Goal: Communication & Community: Participate in discussion

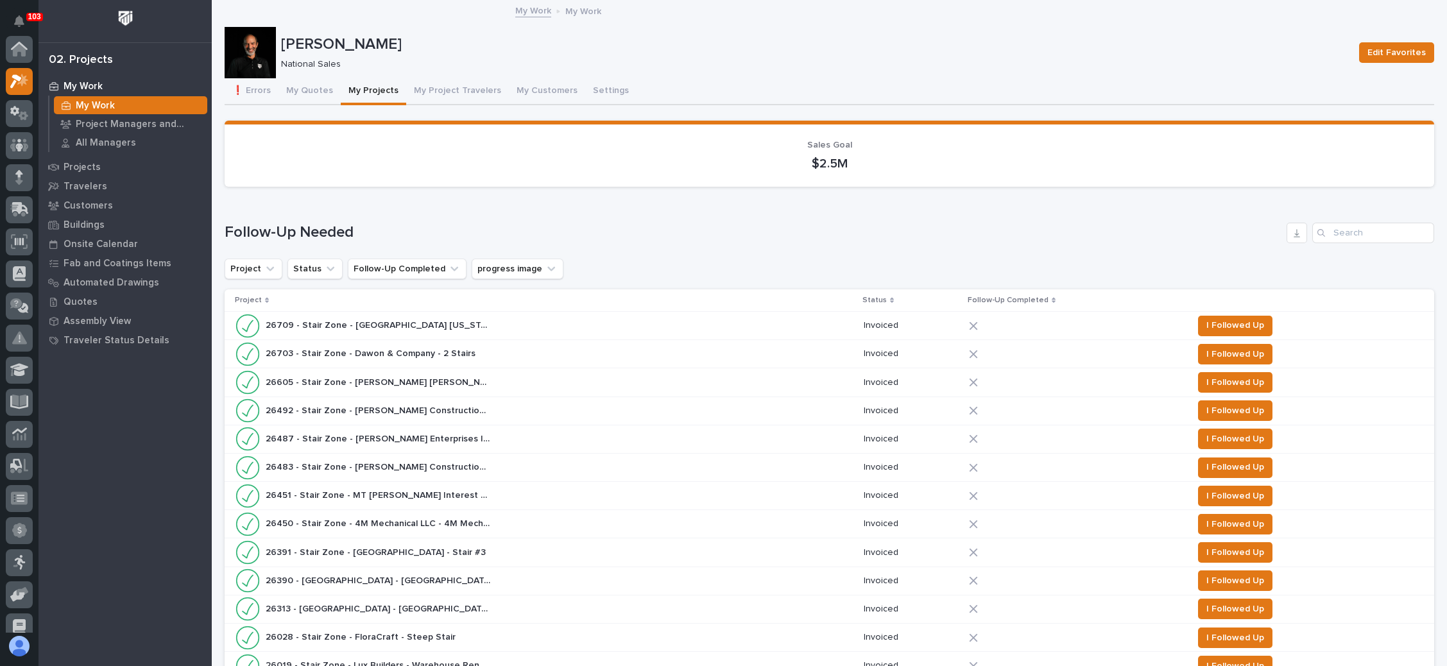
scroll to position [31, 0]
click at [459, 85] on button "My Project Travelers" at bounding box center [457, 91] width 103 height 27
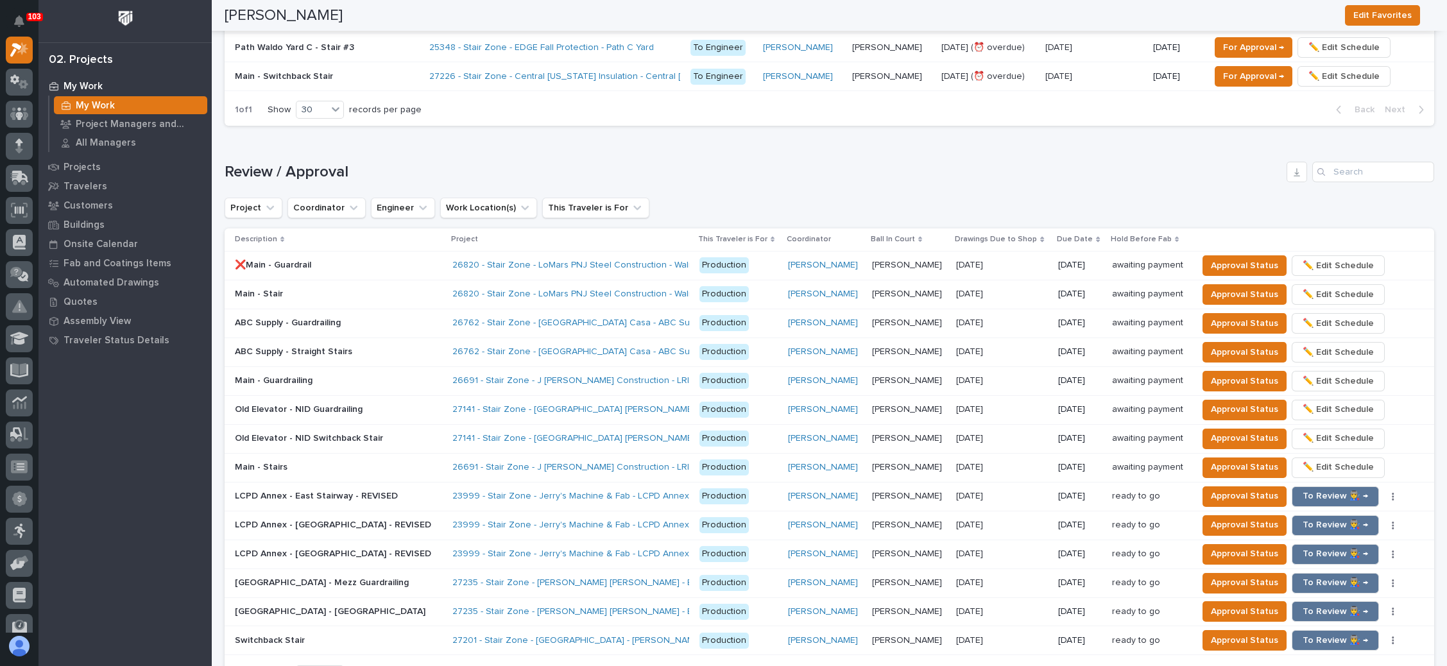
scroll to position [1155, 0]
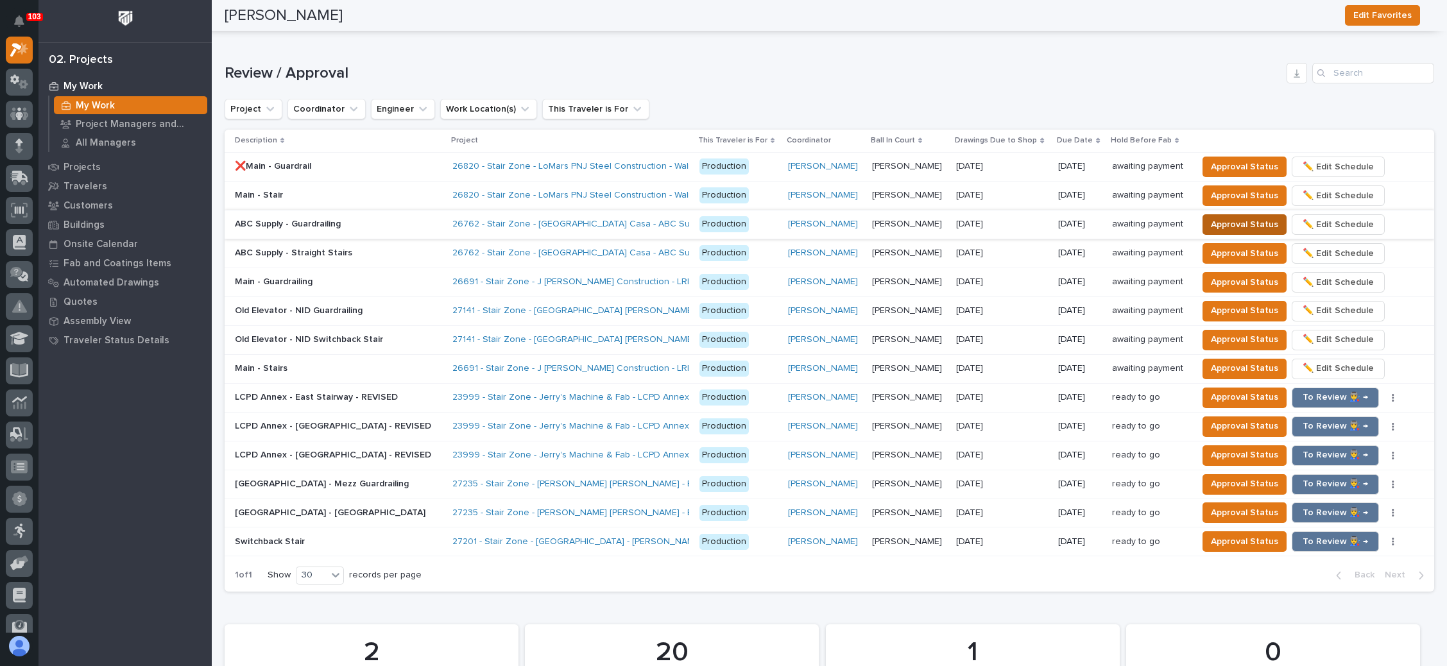
click at [1243, 217] on span "Approval Status" at bounding box center [1244, 224] width 67 height 15
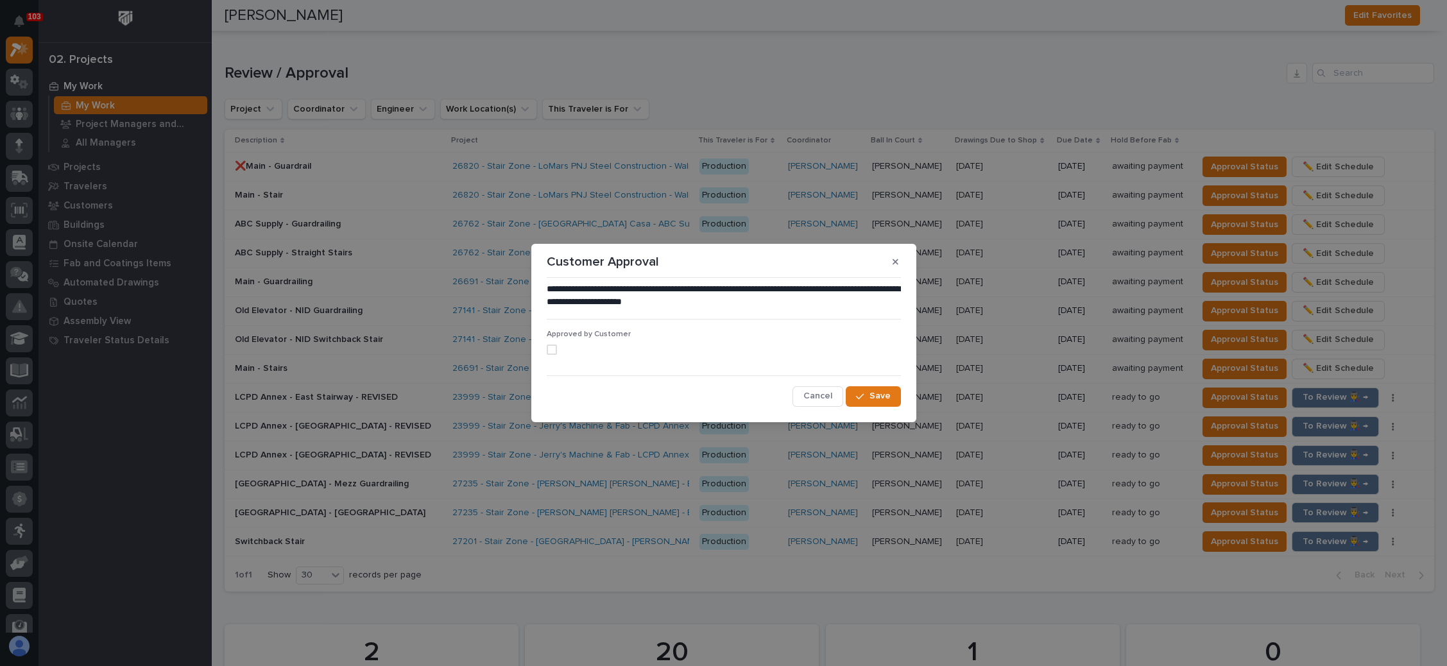
click at [555, 351] on span at bounding box center [552, 350] width 10 height 10
click at [856, 395] on button "Save" at bounding box center [873, 396] width 55 height 21
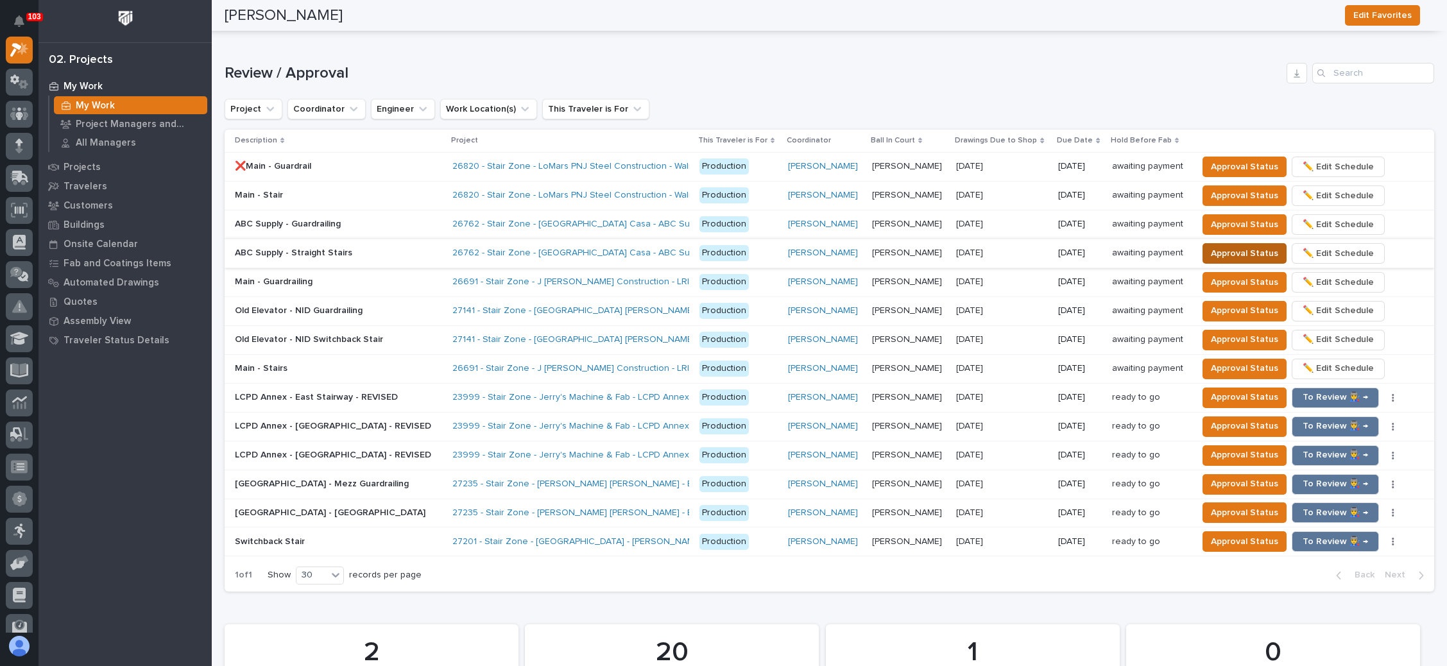
click at [1236, 246] on span "Approval Status" at bounding box center [1244, 253] width 67 height 15
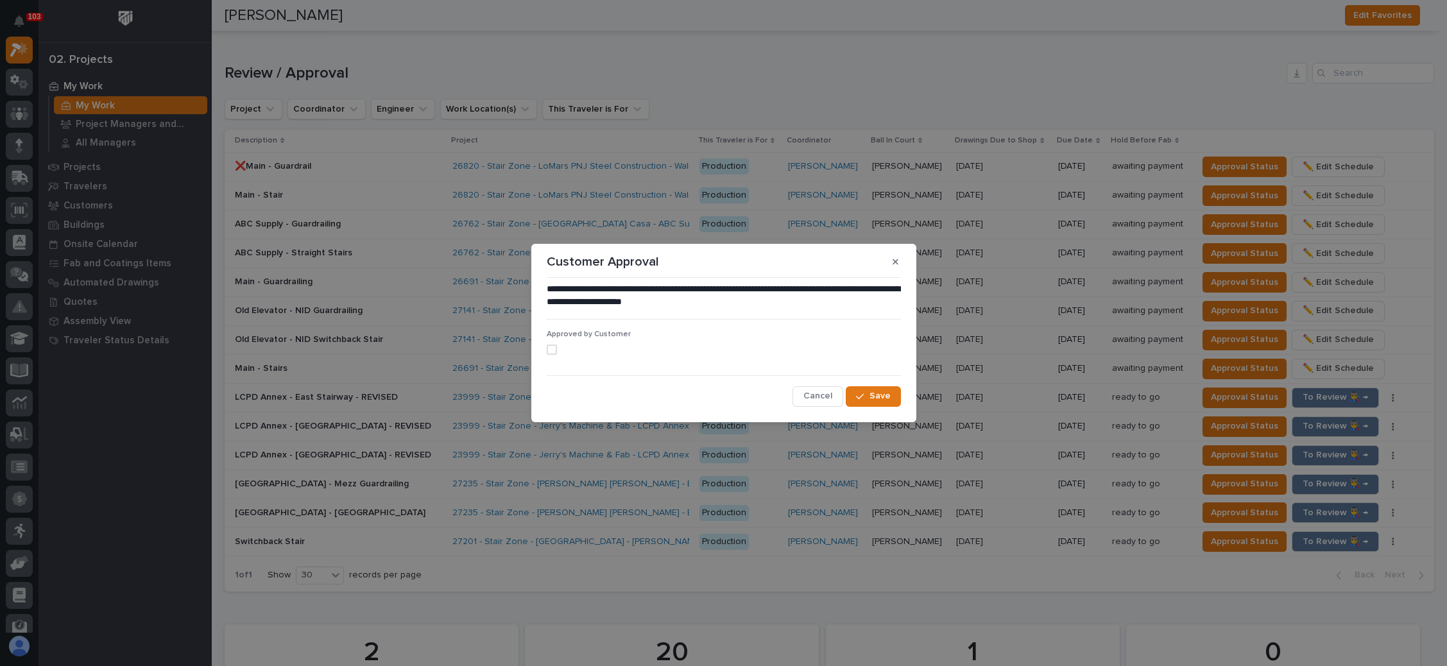
click at [554, 350] on span at bounding box center [552, 350] width 10 height 10
click at [881, 393] on span "Save" at bounding box center [880, 396] width 21 height 12
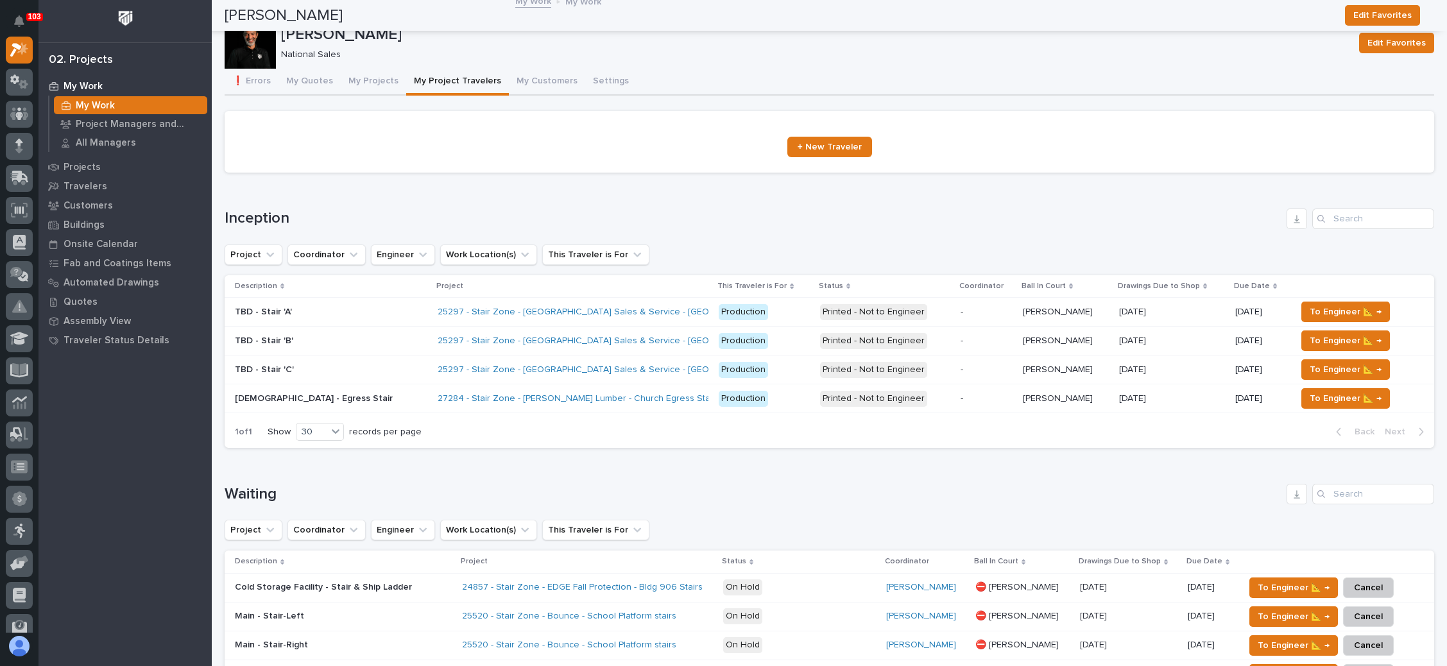
scroll to position [0, 0]
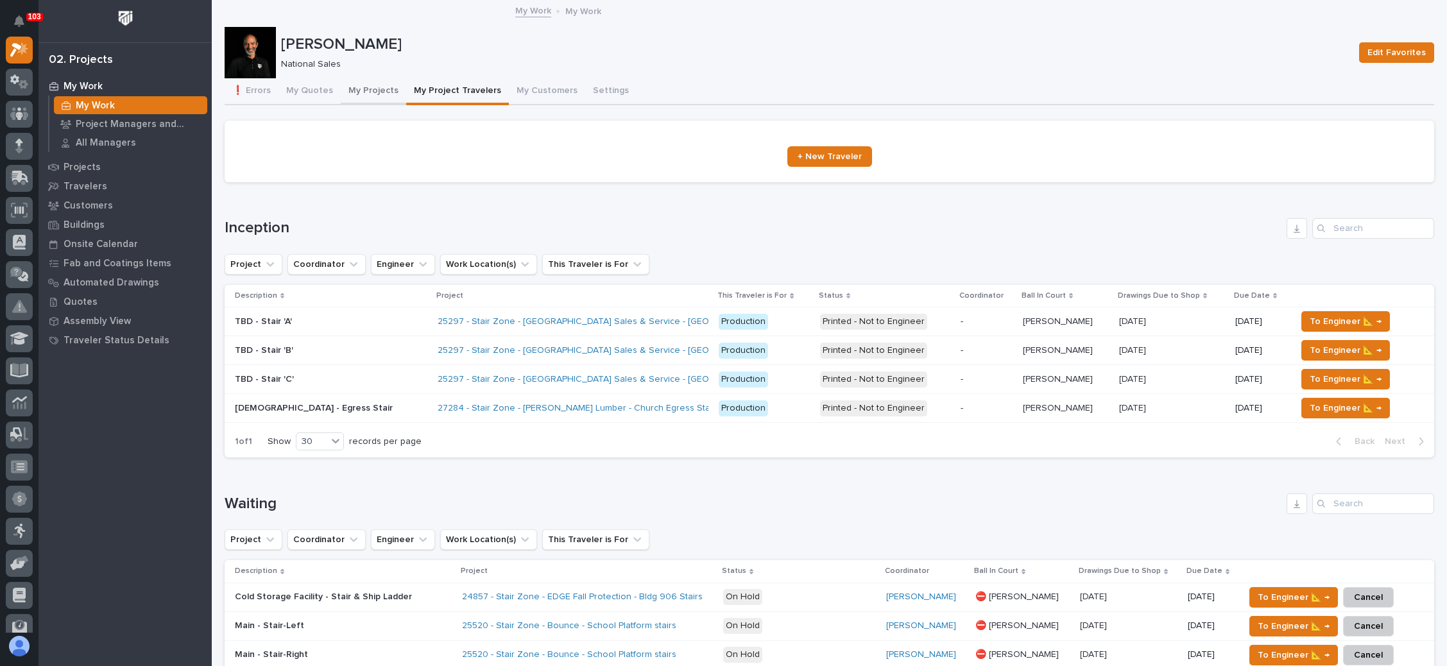
drag, startPoint x: 363, startPoint y: 80, endPoint x: 375, endPoint y: 92, distance: 17.7
click at [363, 80] on button "My Projects" at bounding box center [373, 91] width 65 height 27
click at [366, 82] on button "My Projects" at bounding box center [373, 91] width 65 height 27
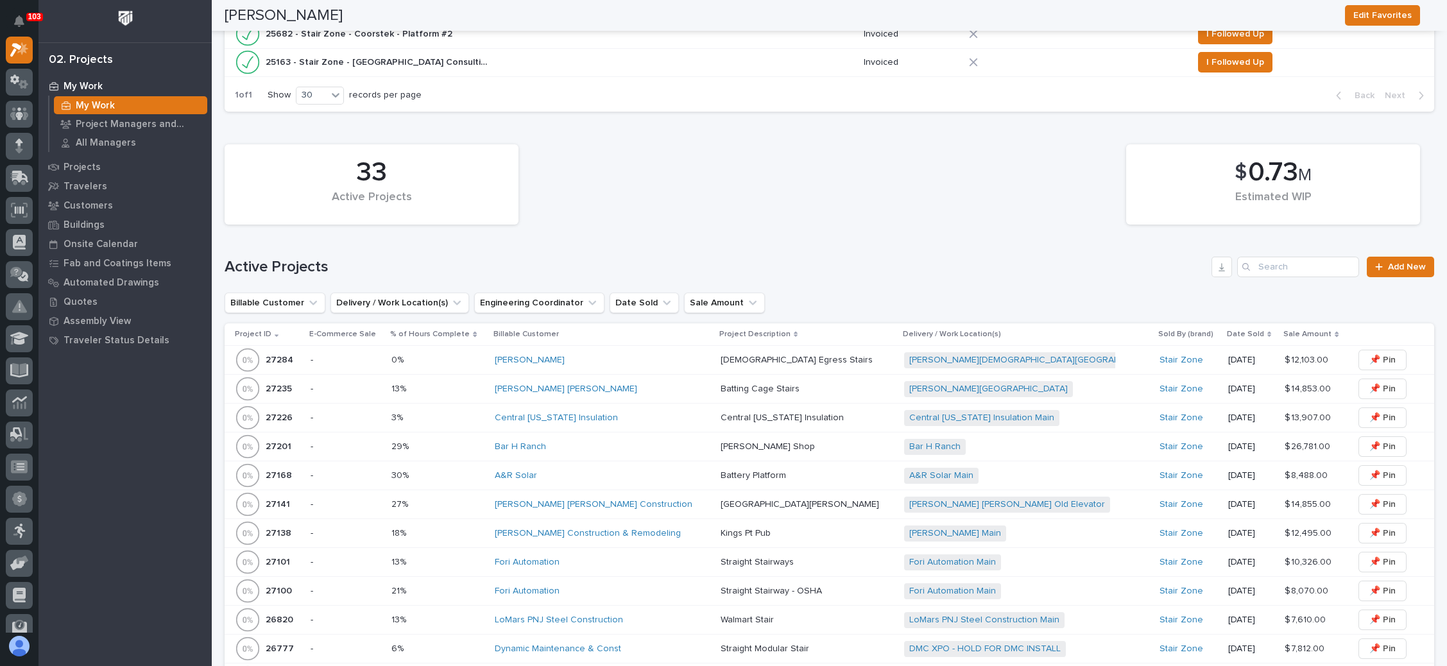
scroll to position [866, 0]
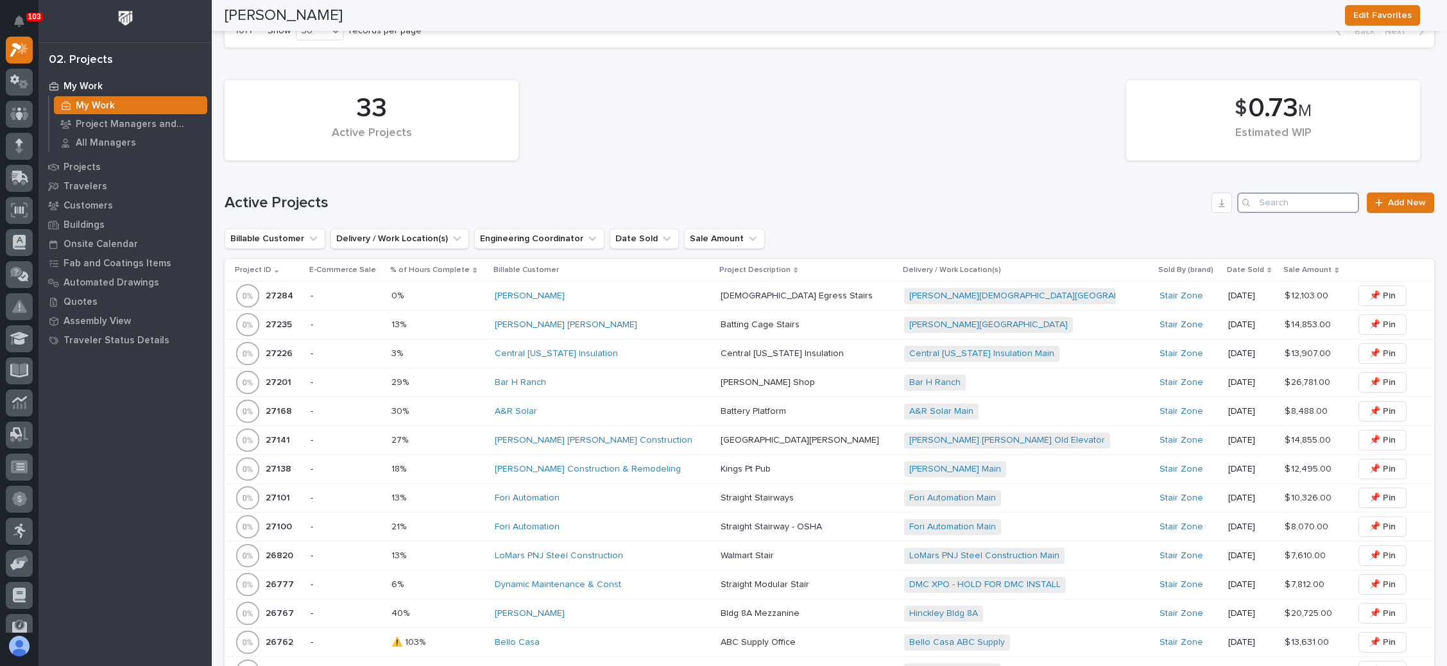
click at [1292, 201] on input "Search" at bounding box center [1298, 203] width 122 height 21
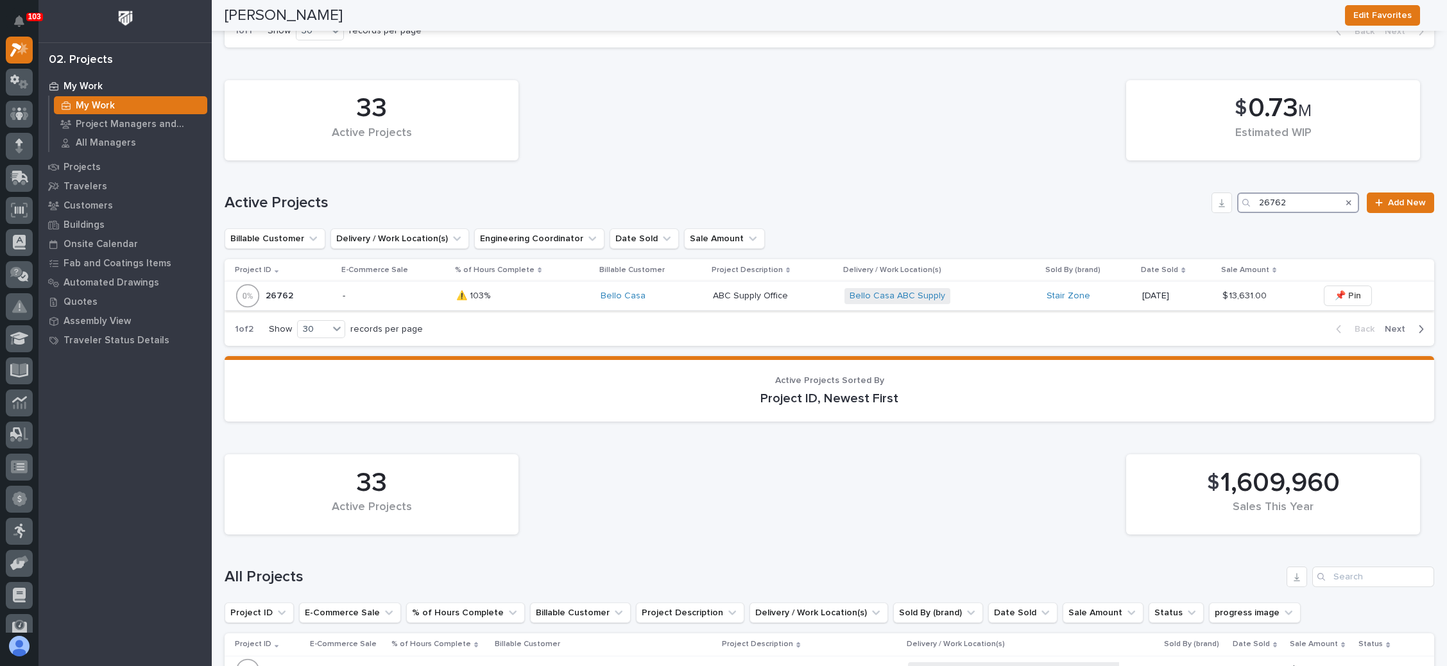
type input "26762"
click at [990, 294] on div "Bello Casa ABC Supply + 0" at bounding box center [941, 296] width 192 height 16
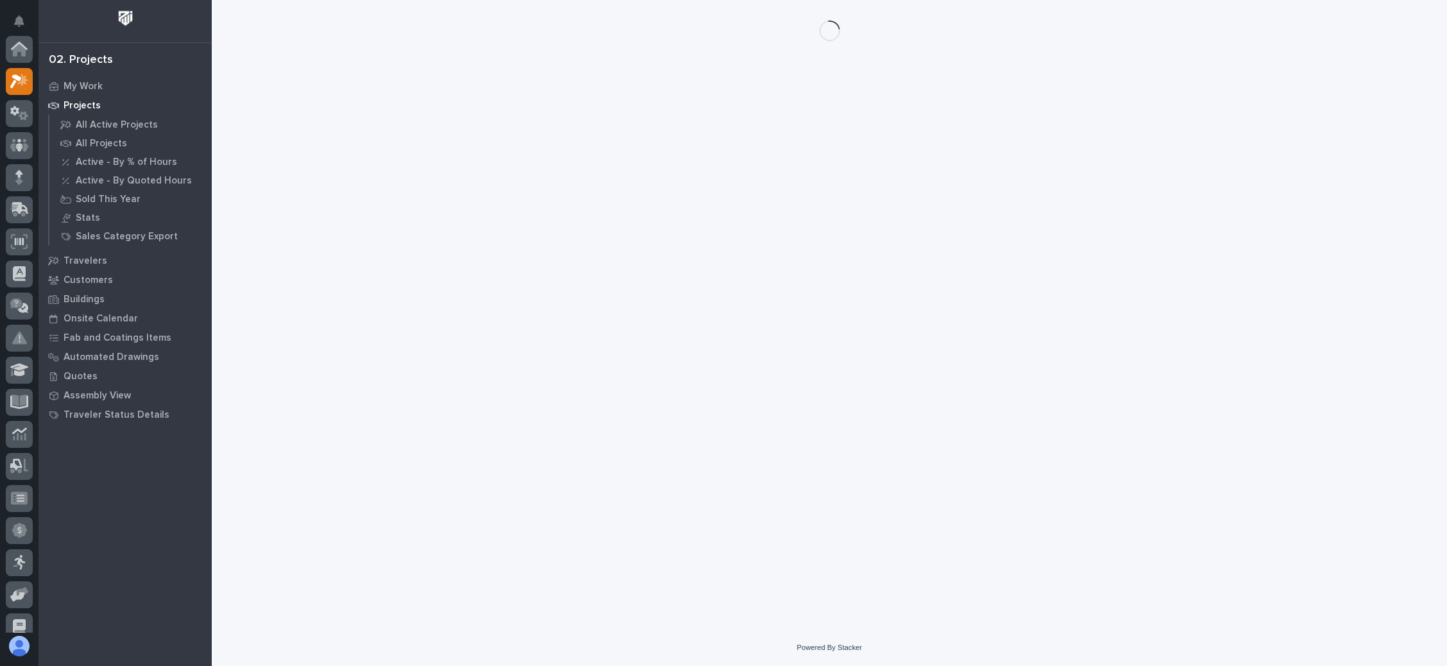
scroll to position [31, 0]
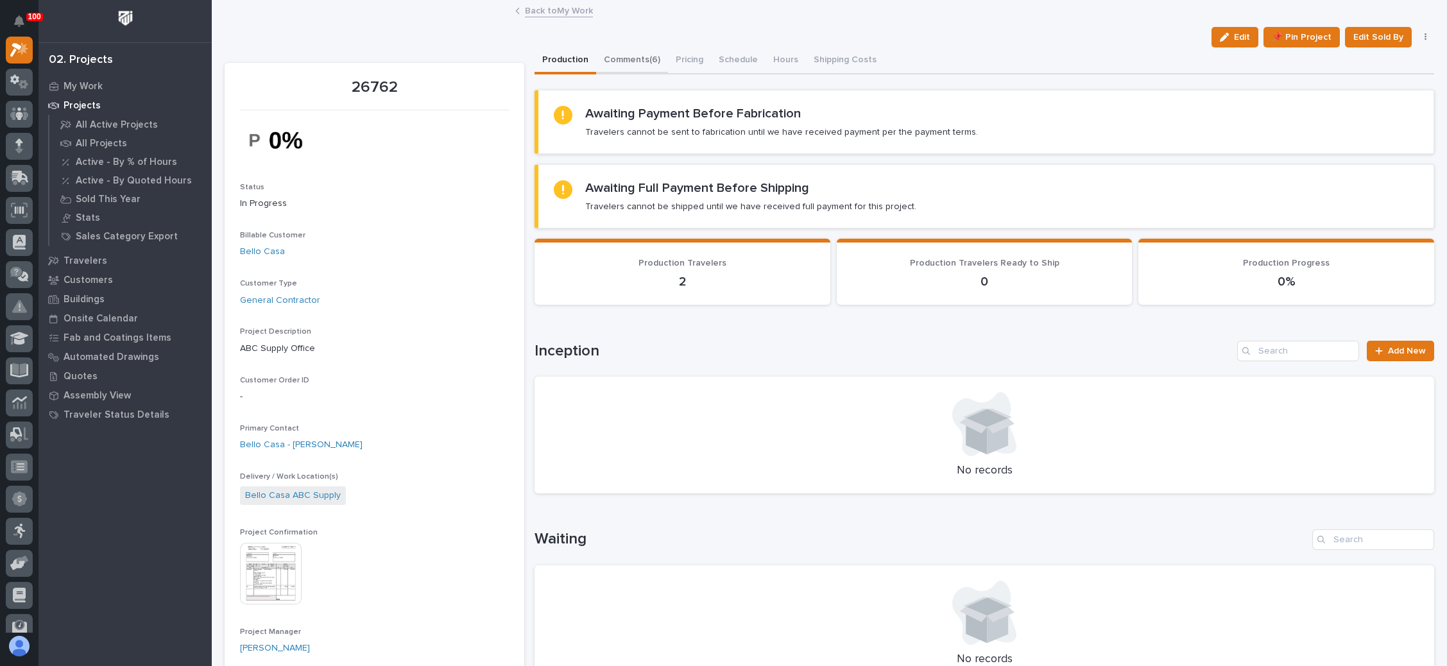
click at [648, 51] on button "Comments (6)" at bounding box center [632, 60] width 72 height 27
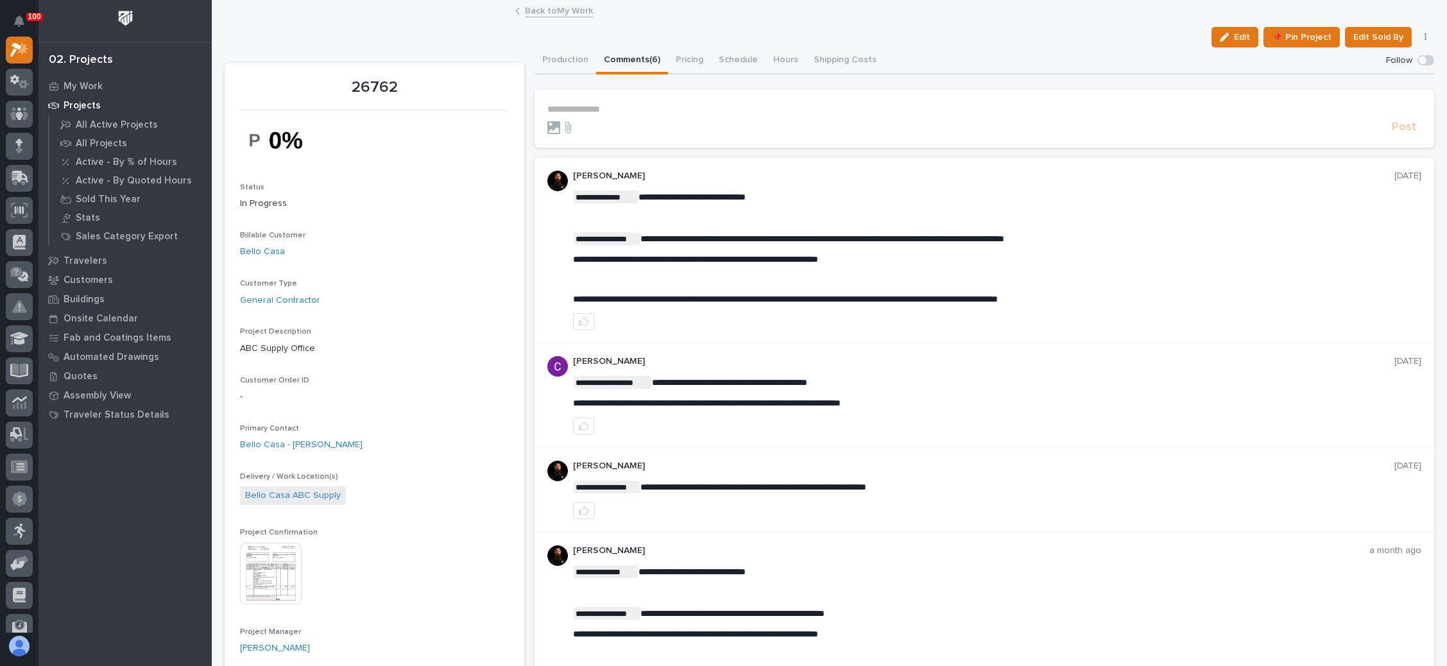
click at [610, 109] on p "**********" at bounding box center [984, 109] width 874 height 11
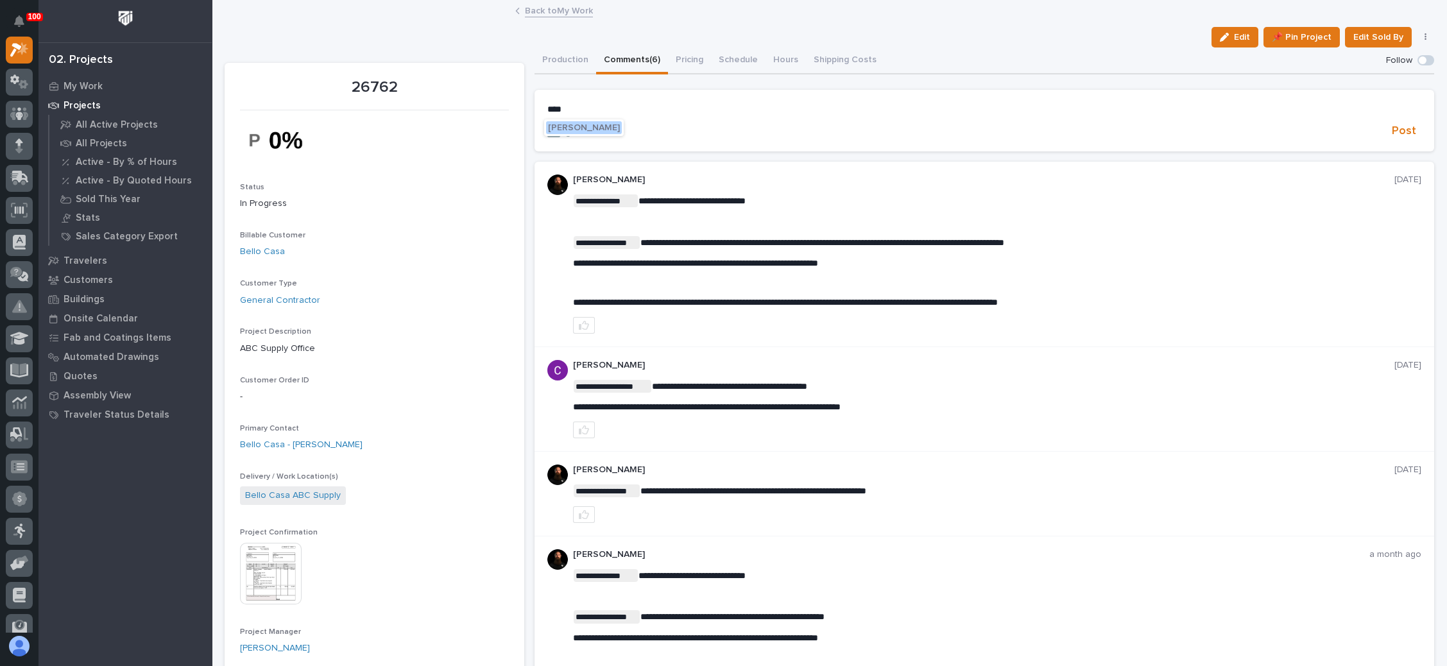
click at [592, 127] on span "[PERSON_NAME]" at bounding box center [584, 127] width 72 height 9
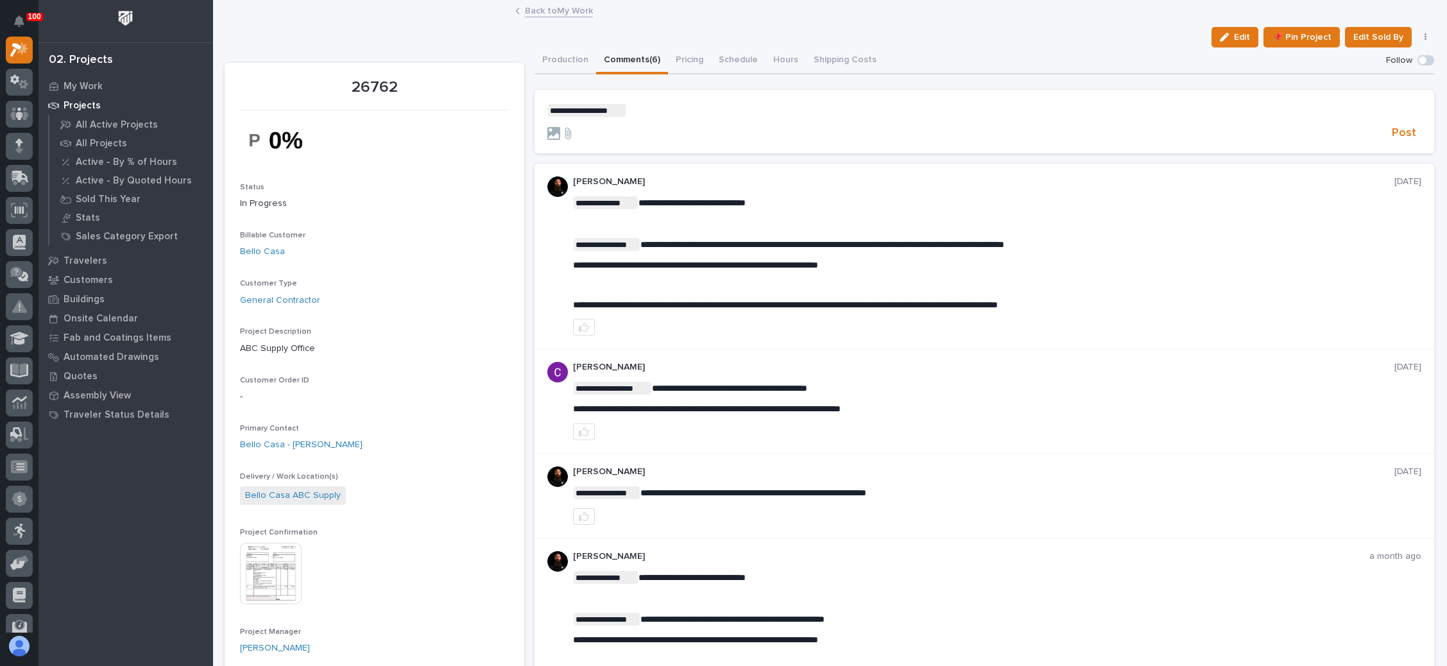
click at [659, 109] on p "**********" at bounding box center [984, 110] width 874 height 13
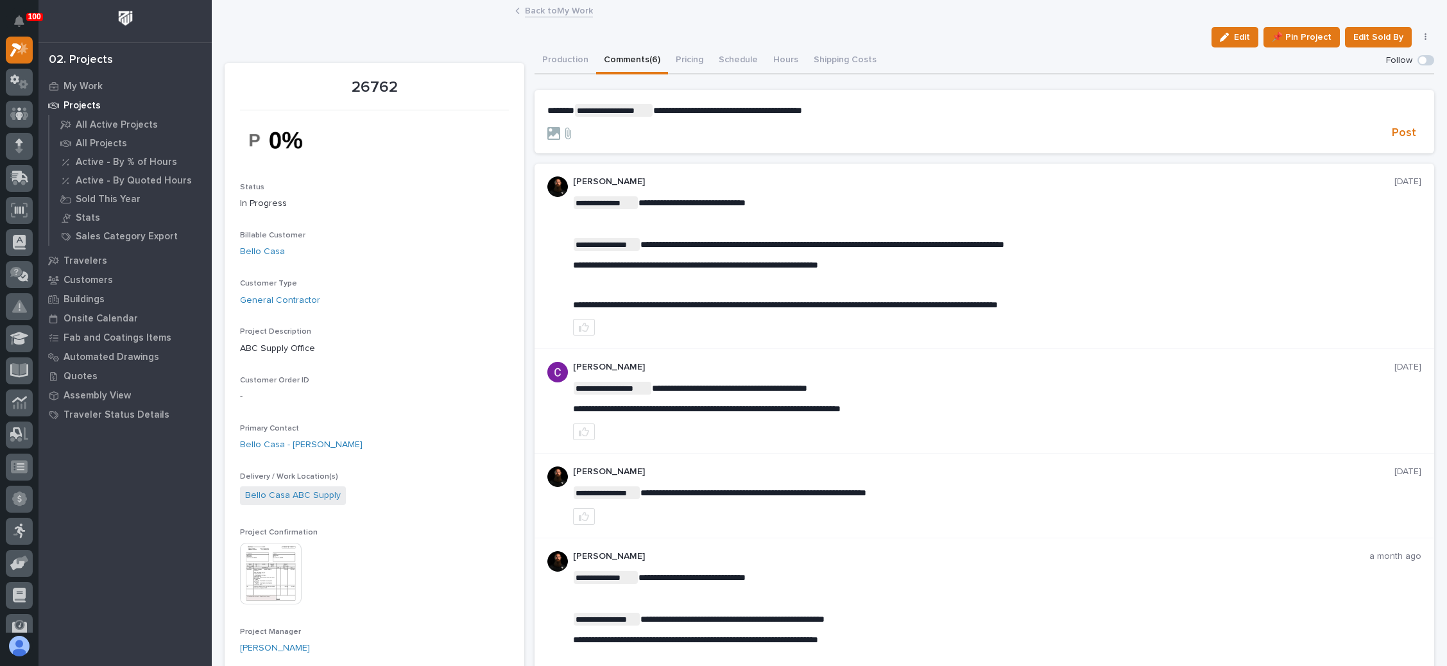
click at [775, 108] on span "**********" at bounding box center [727, 110] width 149 height 9
click at [1392, 131] on span "Post" at bounding box center [1404, 133] width 24 height 15
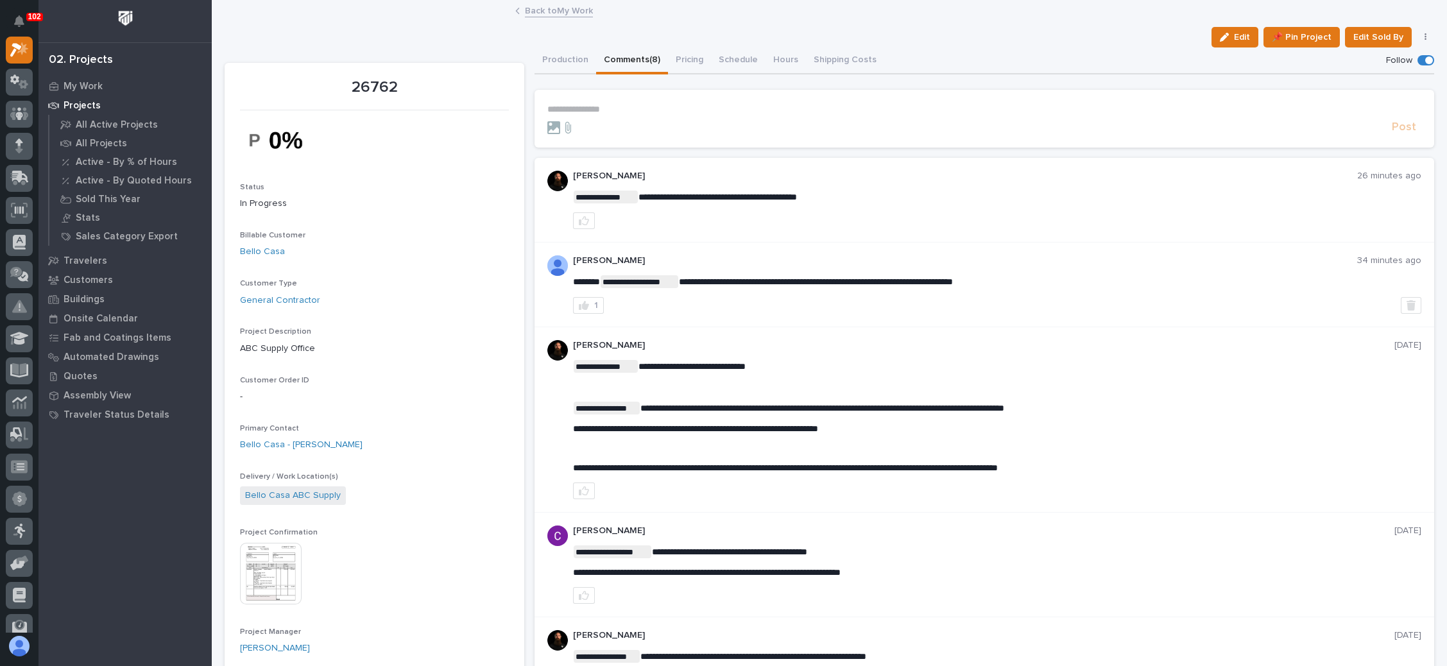
click at [549, 8] on link "Back to My Work" at bounding box center [559, 10] width 68 height 15
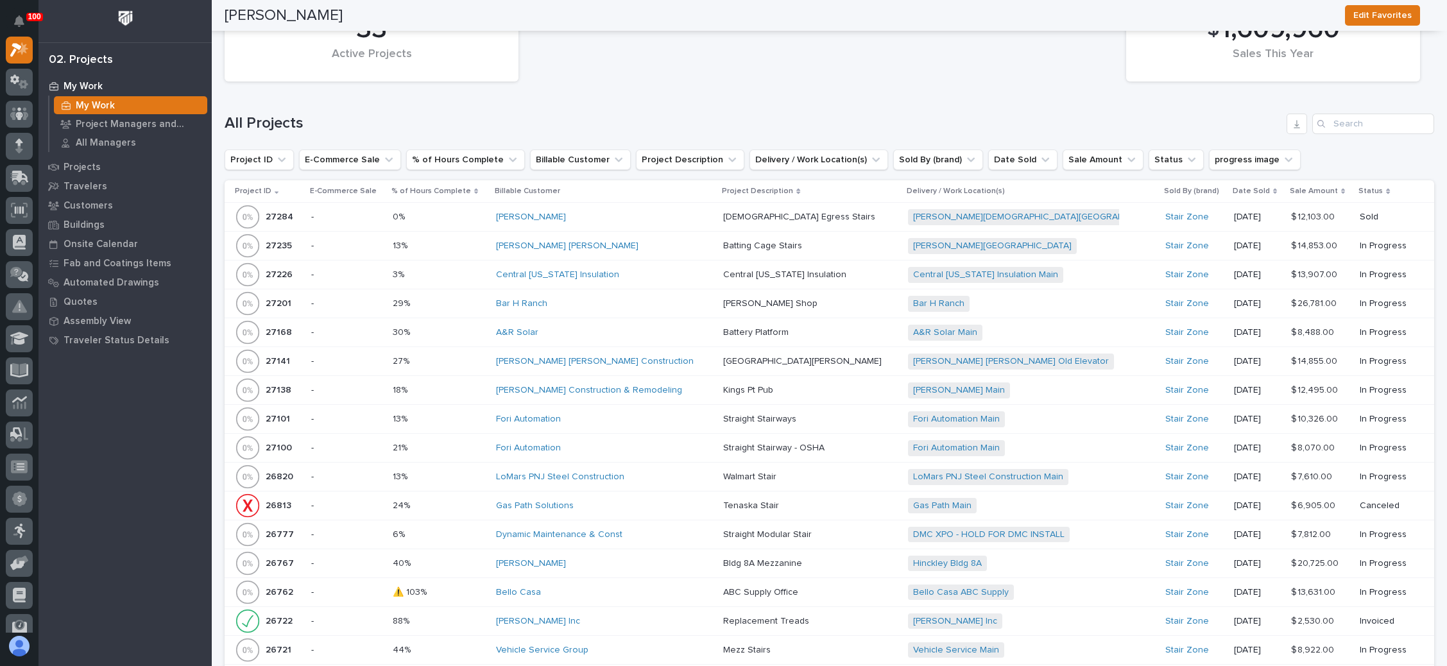
scroll to position [2165, 0]
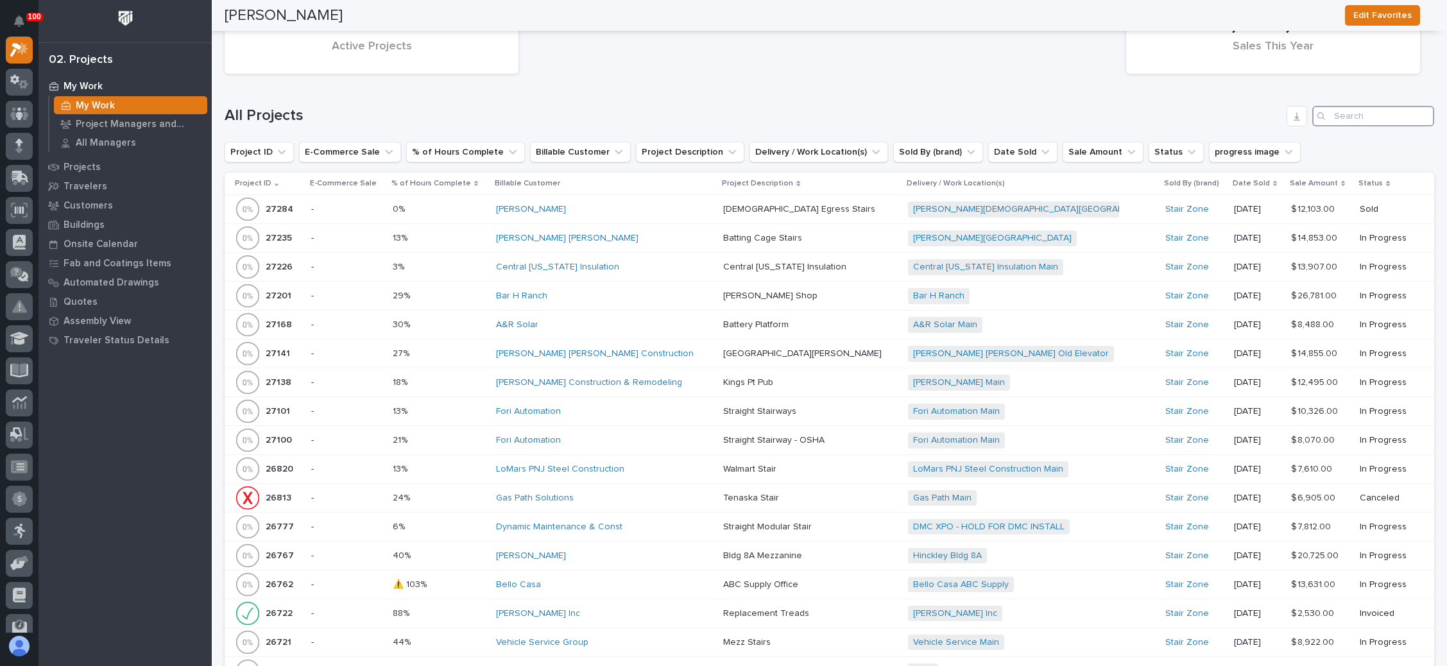
click at [1337, 106] on input "Search" at bounding box center [1374, 116] width 122 height 21
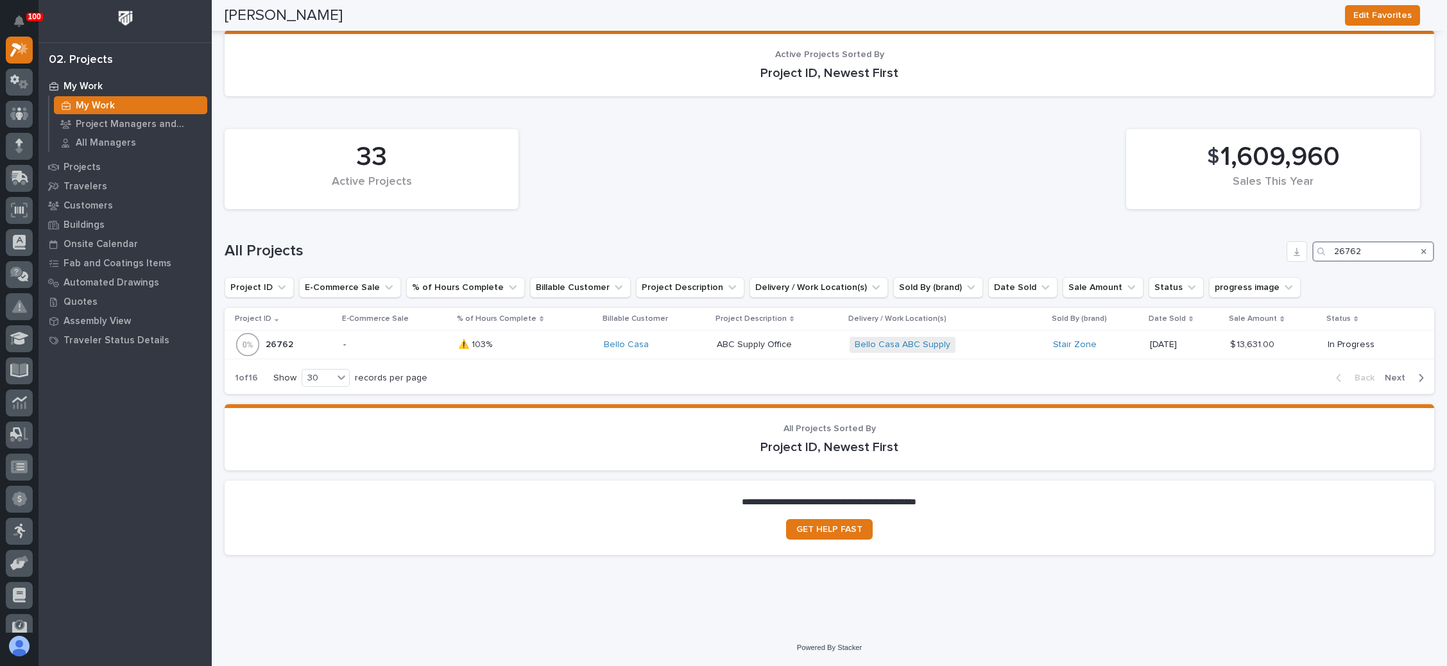
scroll to position [2014, 0]
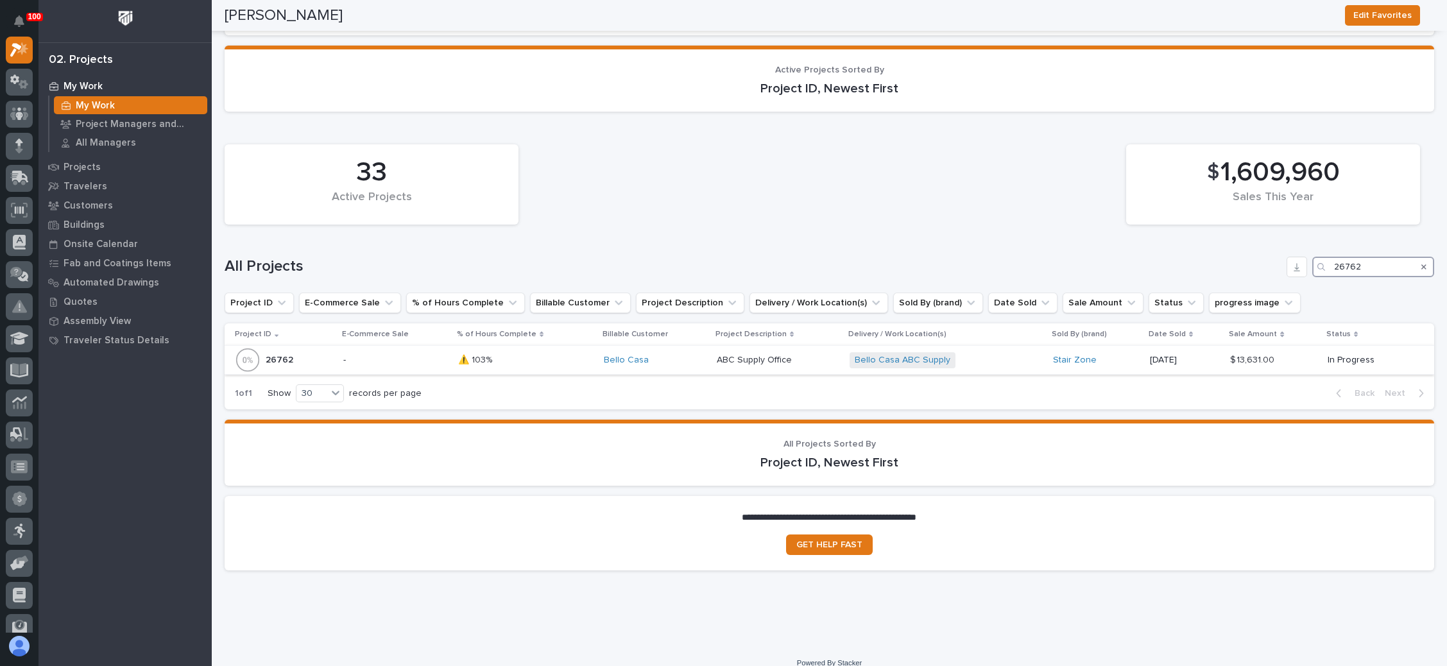
type input "26762"
click at [983, 352] on div "Bello Casa ABC Supply + 0" at bounding box center [947, 360] width 194 height 16
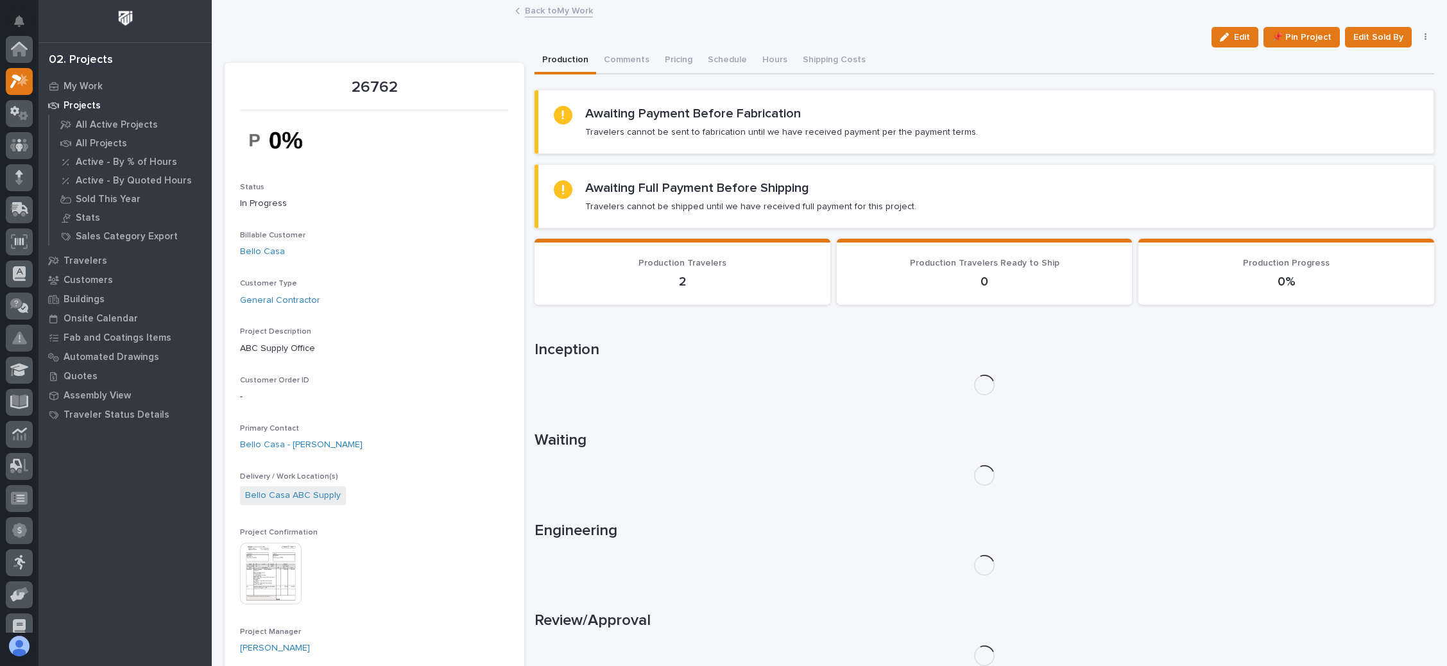
scroll to position [31, 0]
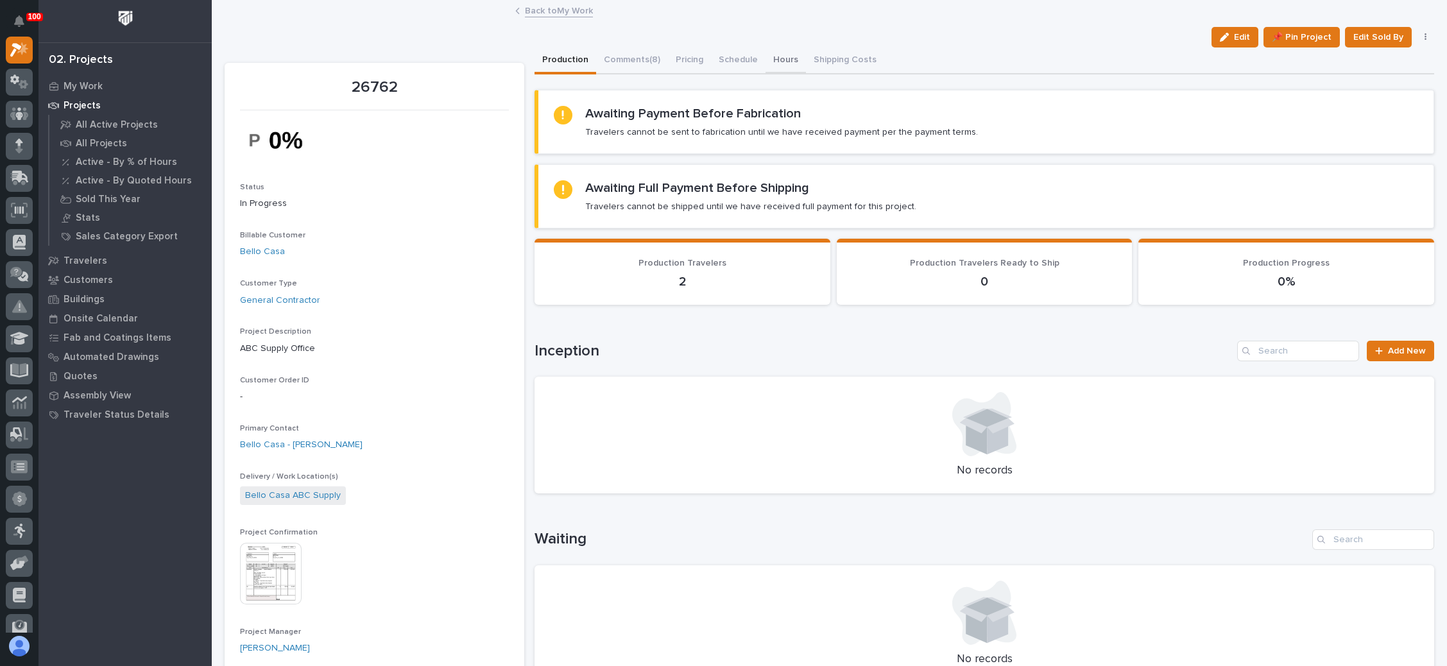
click at [780, 53] on button "Hours" at bounding box center [786, 60] width 40 height 27
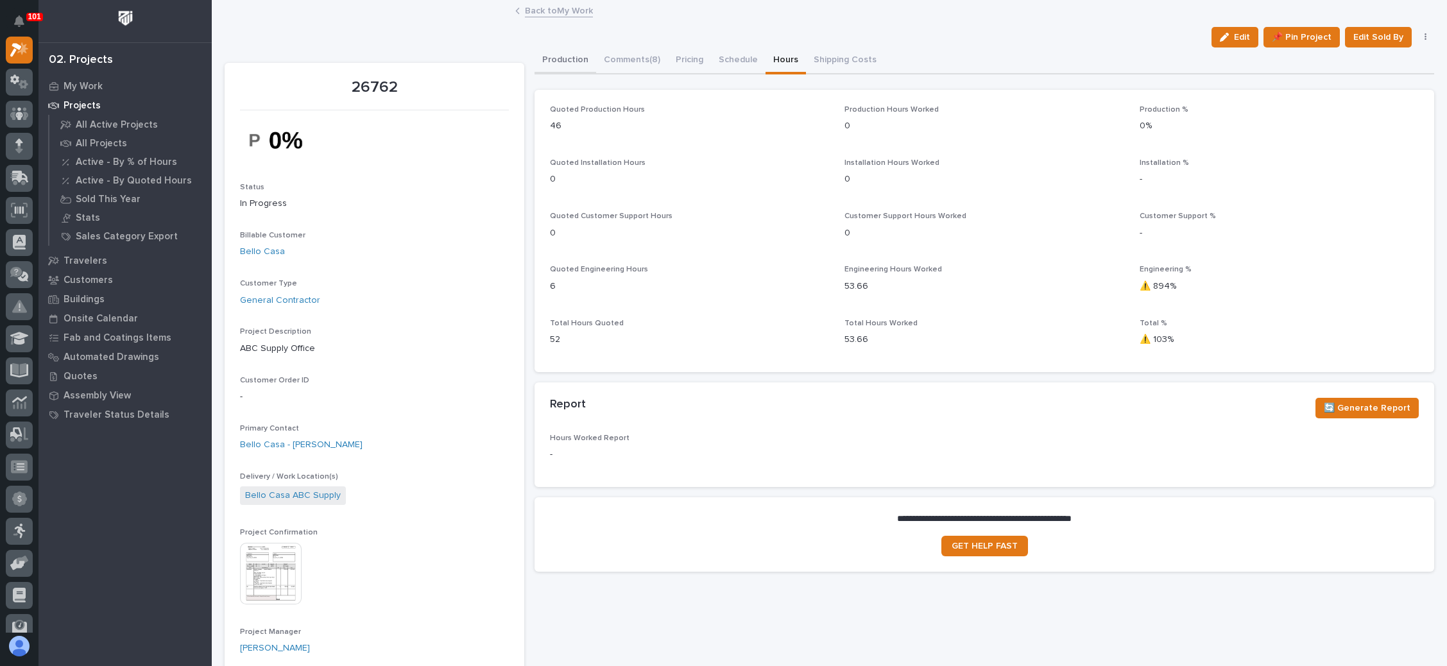
click at [564, 60] on button "Production" at bounding box center [566, 60] width 62 height 27
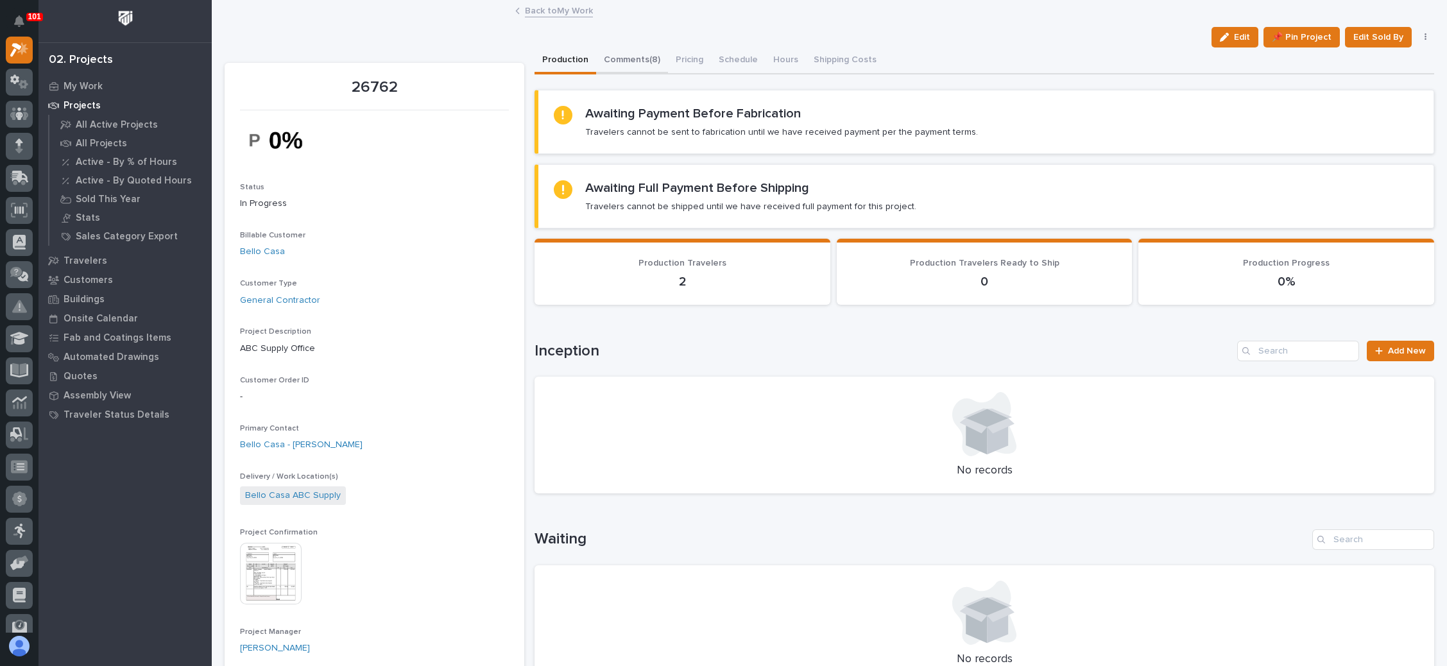
click at [619, 57] on button "Comments (8)" at bounding box center [632, 60] width 72 height 27
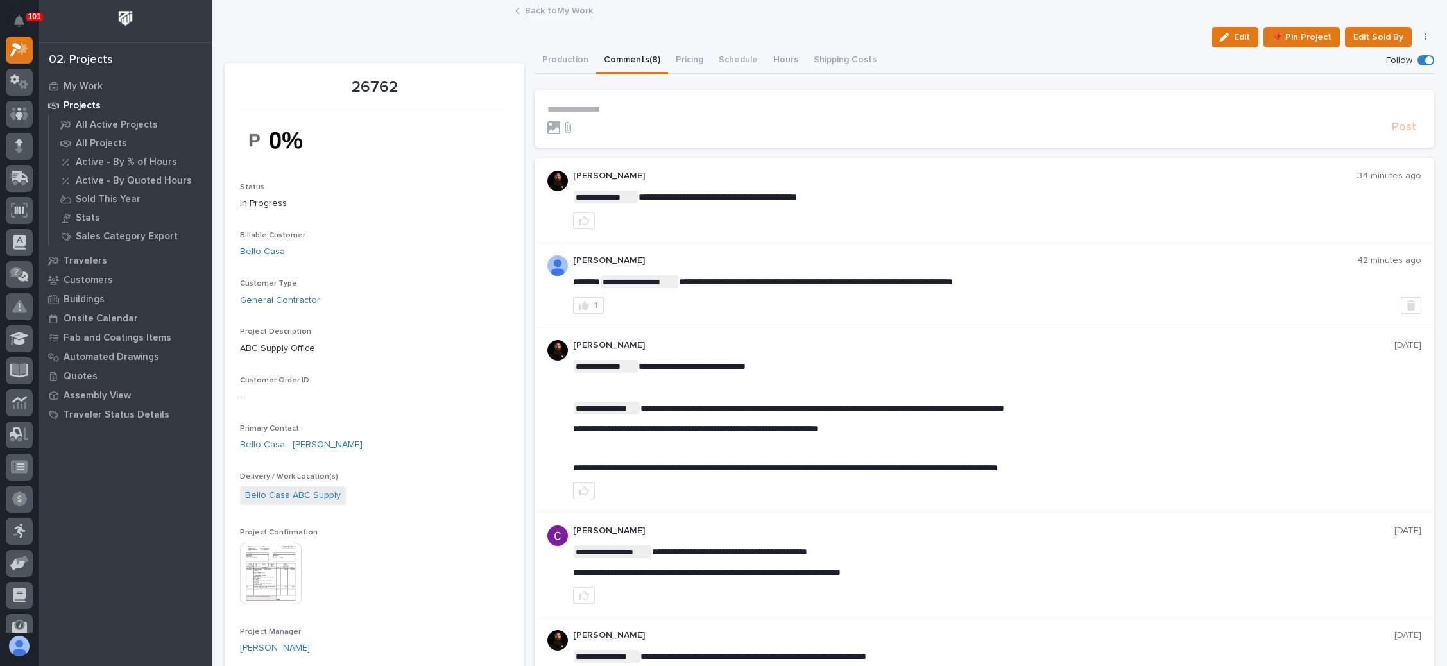
click at [585, 111] on p "**********" at bounding box center [984, 109] width 874 height 11
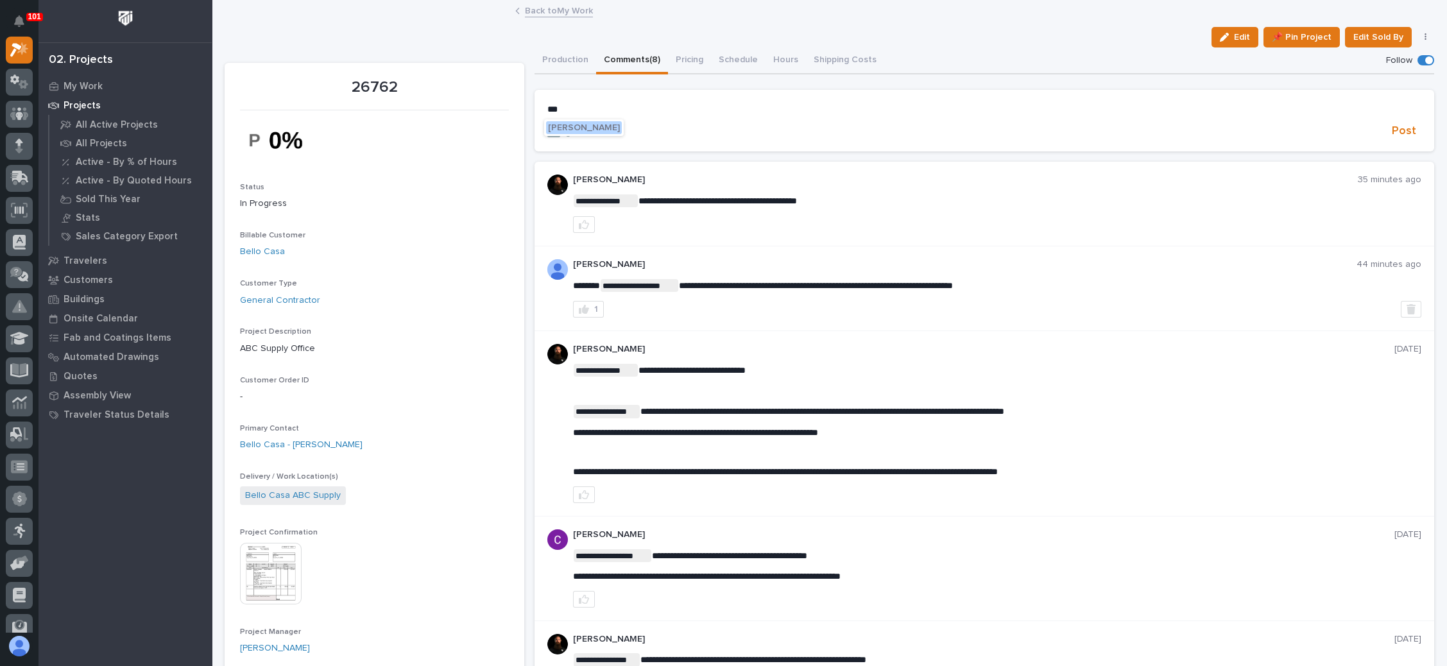
click at [580, 123] on span "[PERSON_NAME]" at bounding box center [584, 127] width 72 height 9
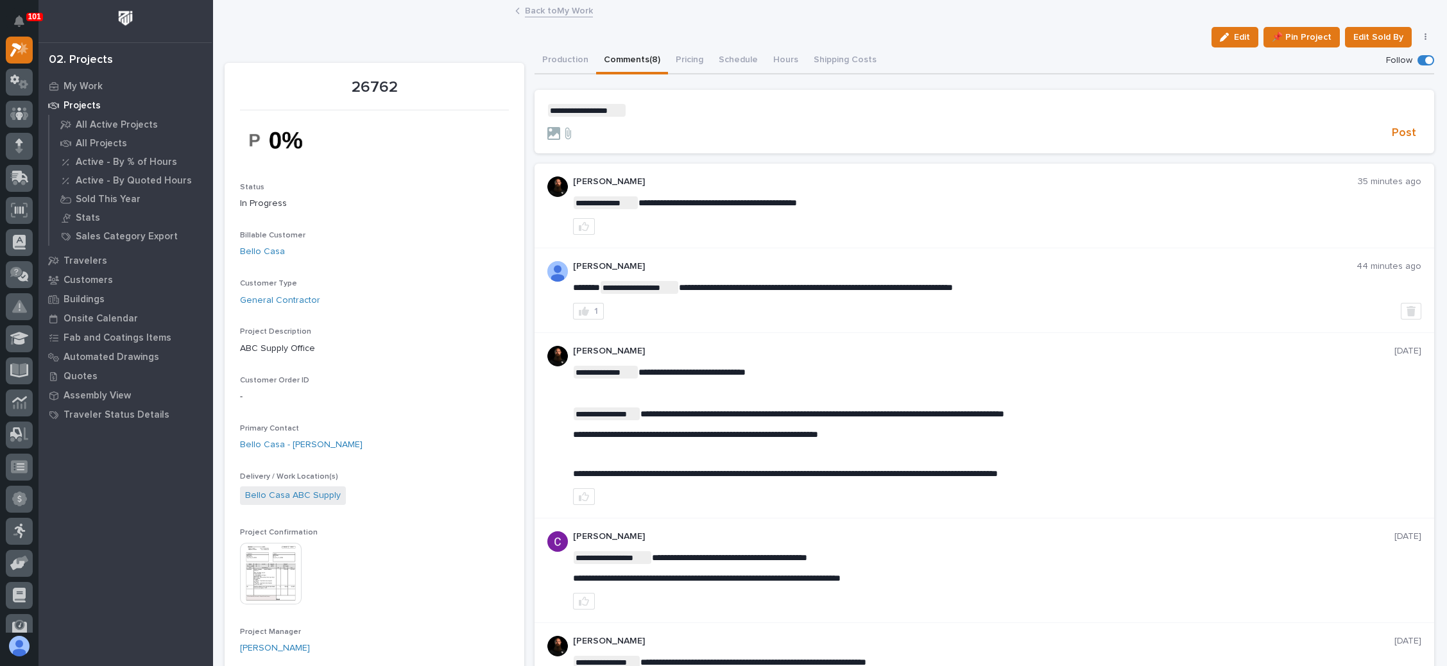
click at [650, 112] on p "**********" at bounding box center [984, 110] width 874 height 13
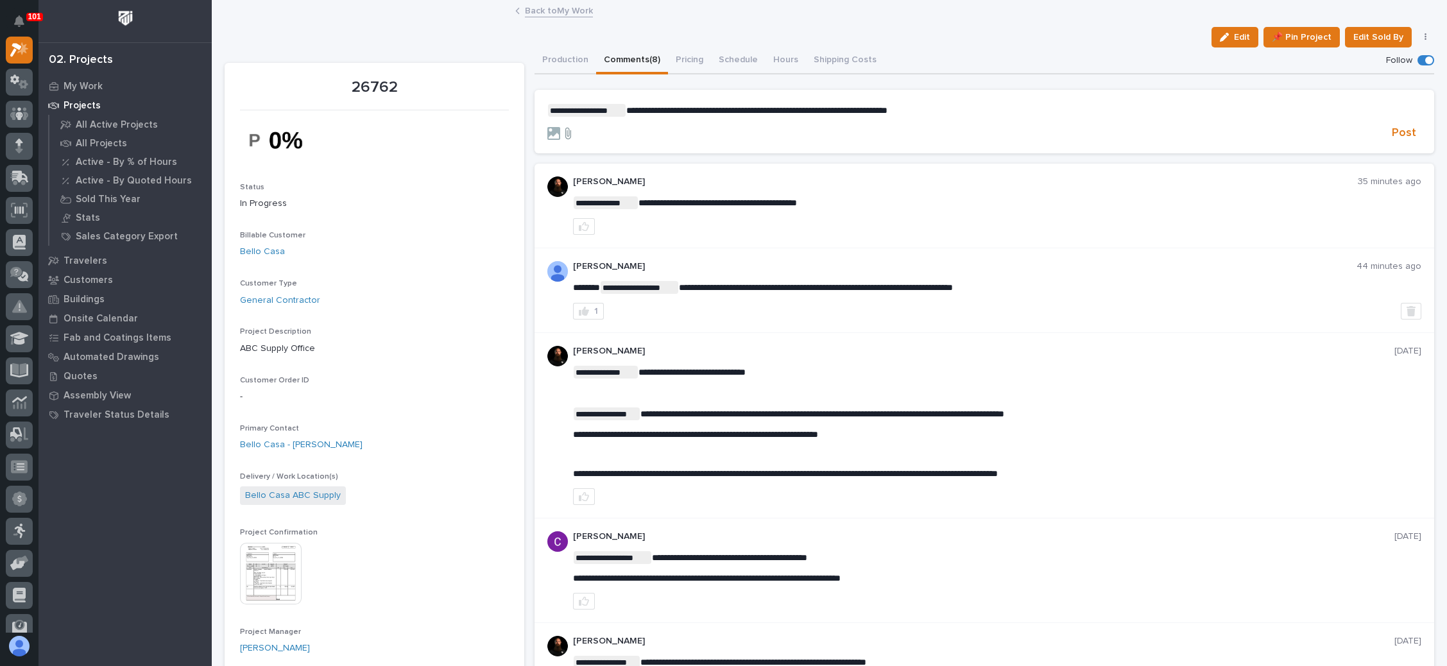
click at [565, 131] on icon at bounding box center [568, 133] width 6 height 12
click at [560, 127] on input "file" at bounding box center [560, 127] width 0 height 0
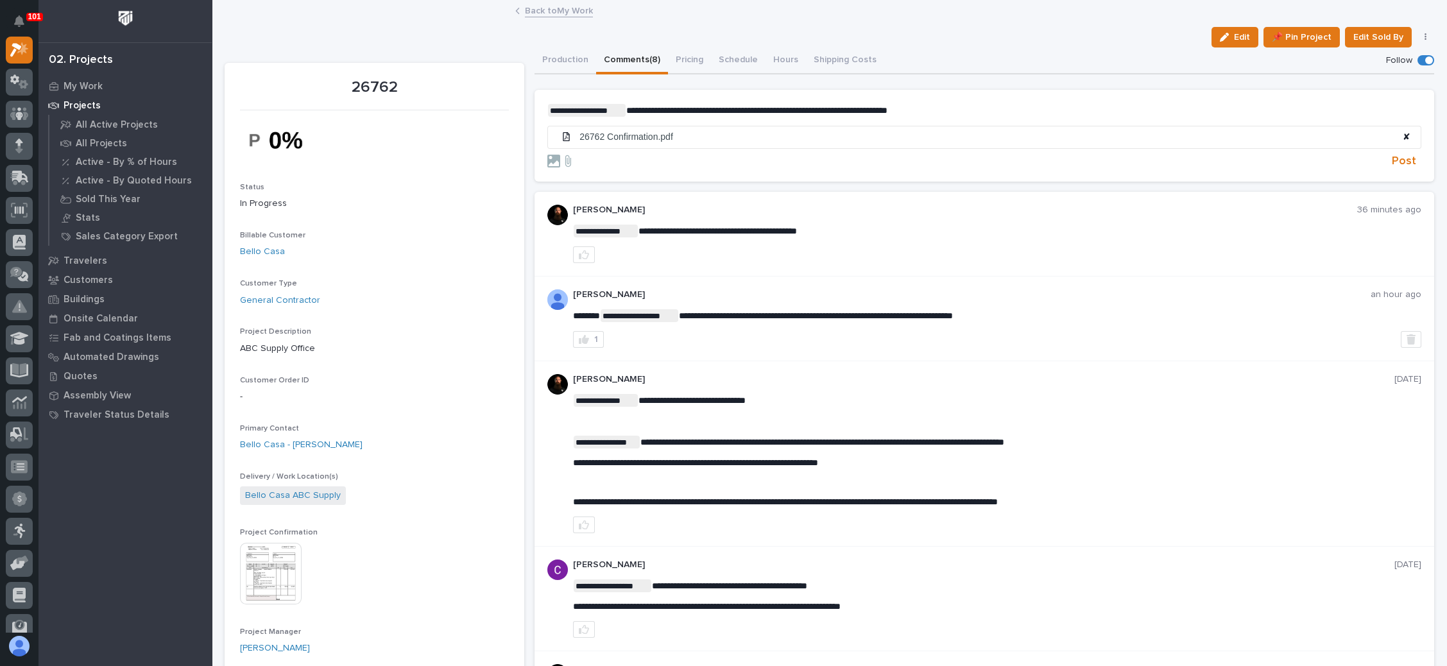
click at [961, 110] on p "**********" at bounding box center [984, 110] width 874 height 13
click at [1393, 156] on span "Post" at bounding box center [1404, 161] width 24 height 15
